Goal: Information Seeking & Learning: Learn about a topic

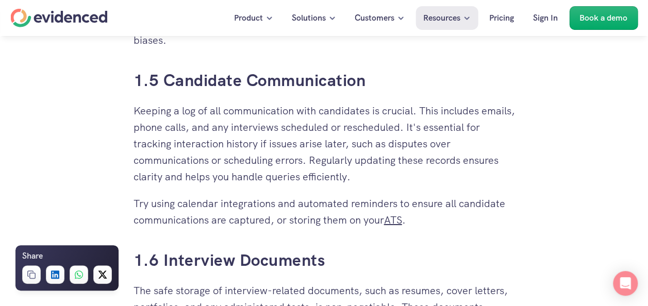
scroll to position [1767, 0]
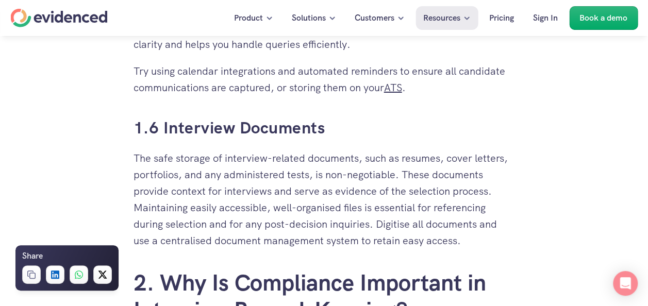
drag, startPoint x: 479, startPoint y: 241, endPoint x: 131, endPoint y: 159, distance: 357.2
copy p "The safe storage of interview-related documents, such as resumes, cover letters…"
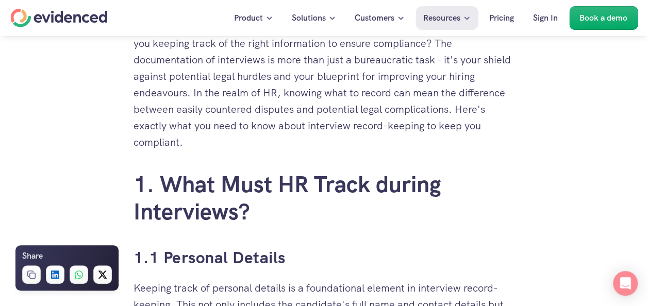
scroll to position [463, 0]
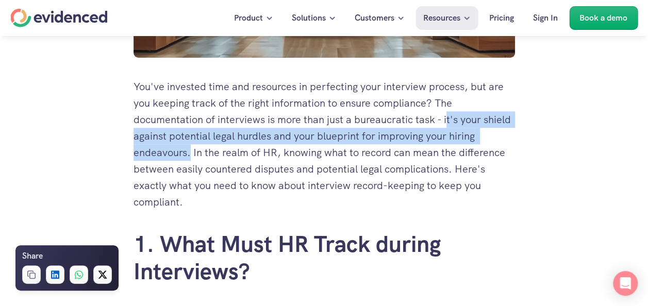
drag, startPoint x: 449, startPoint y: 121, endPoint x: 190, endPoint y: 155, distance: 261.2
click at [190, 155] on p "You've invested time and resources in perfecting your interview process, but ar…" at bounding box center [325, 144] width 382 height 132
copy p "t's your shield against potential legal hurdles and your blueprint for improvin…"
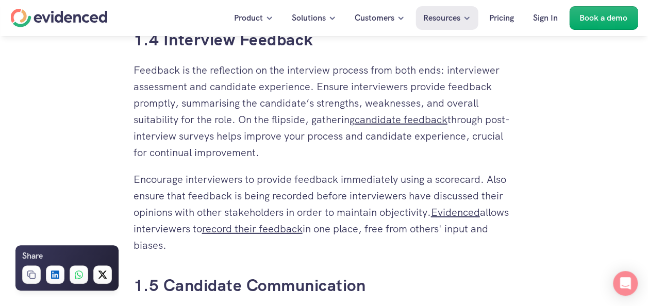
scroll to position [1416, 0]
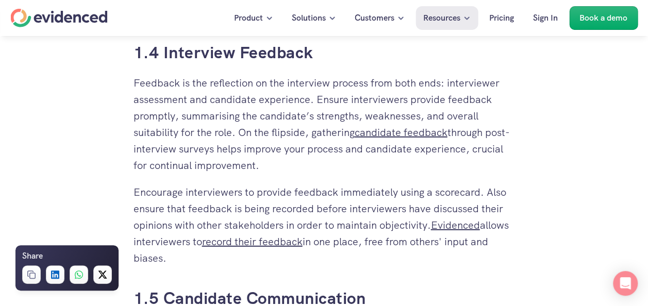
drag, startPoint x: 298, startPoint y: 165, endPoint x: 126, endPoint y: 83, distance: 191.0
copy p "Feedback is the reflection on the interview process from both ends: interviewer…"
click at [289, 152] on p "Feedback is the reflection on the interview process from both ends: interviewer…" at bounding box center [325, 124] width 382 height 99
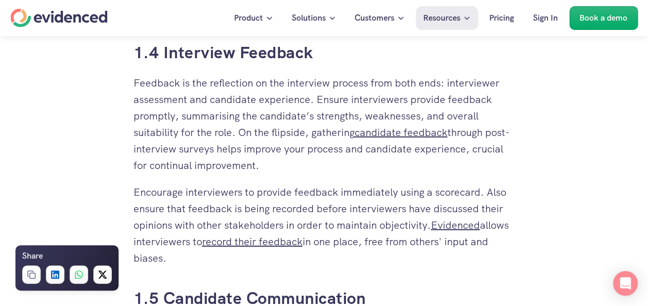
drag, startPoint x: 304, startPoint y: 170, endPoint x: 130, endPoint y: 85, distance: 193.5
copy p "Feedback is the reflection on the interview process from both ends: interviewer…"
